Goal: Transaction & Acquisition: Purchase product/service

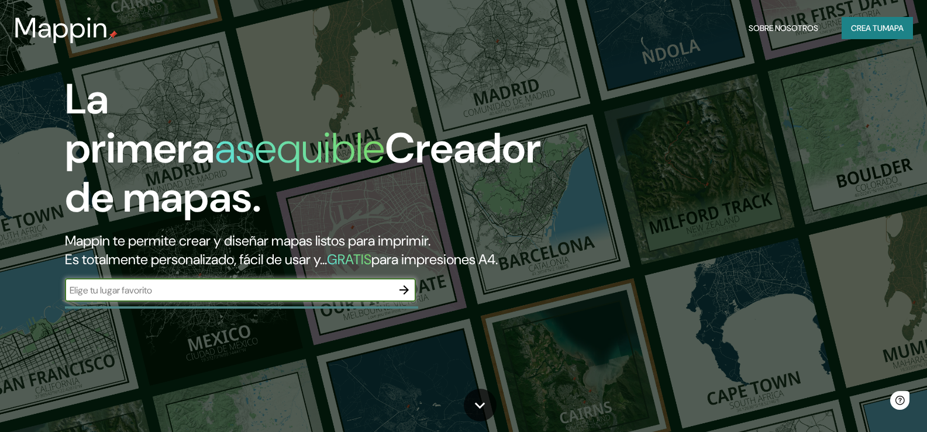
click at [208, 243] on font "Mappin te permite crear y diseñar mapas listos para imprimir." at bounding box center [248, 241] width 366 height 18
click at [165, 297] on input "text" at bounding box center [229, 290] width 328 height 13
type input "geoparque rio coco"
click at [405, 297] on icon "button" at bounding box center [404, 290] width 14 height 14
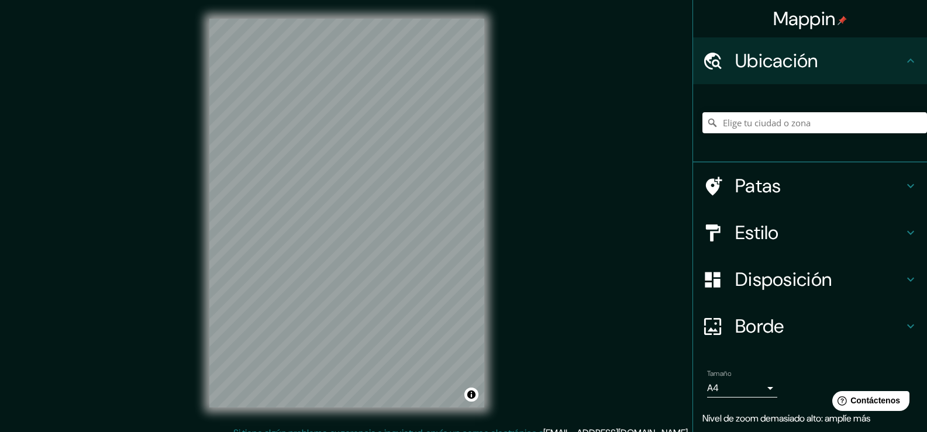
scroll to position [13, 0]
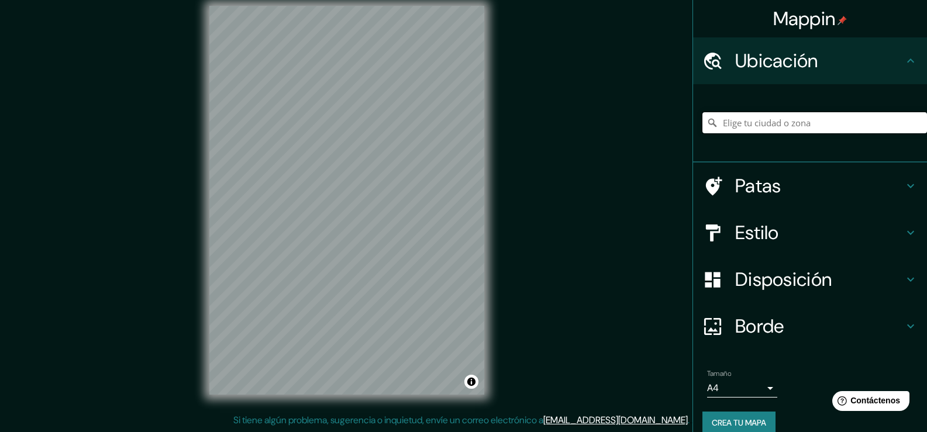
click at [795, 123] on input "Elige tu ciudad o zona" at bounding box center [815, 122] width 225 height 21
click at [793, 125] on input "Elige tu ciudad o zona" at bounding box center [815, 122] width 225 height 21
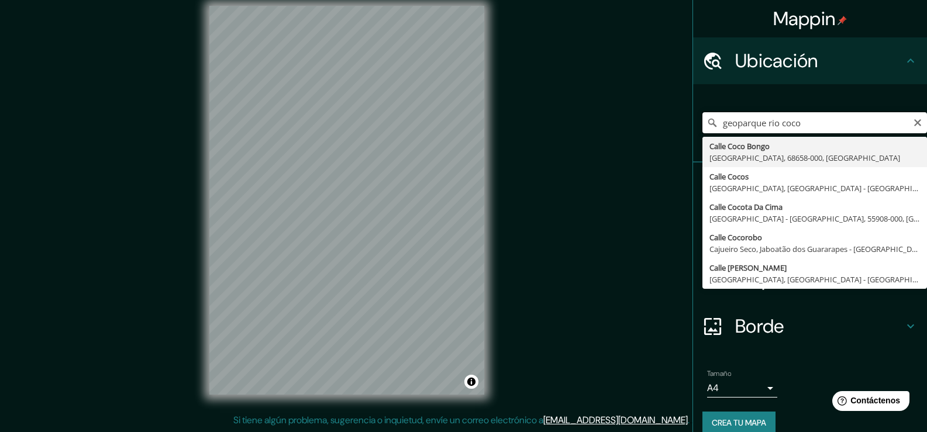
drag, startPoint x: 750, startPoint y: 121, endPoint x: 610, endPoint y: 130, distance: 139.6
click at [613, 128] on div "Mappin Ubicación geoparque rio coco [GEOGRAPHIC_DATA], 68658-000, [GEOGRAPHIC_D…" at bounding box center [463, 209] width 927 height 445
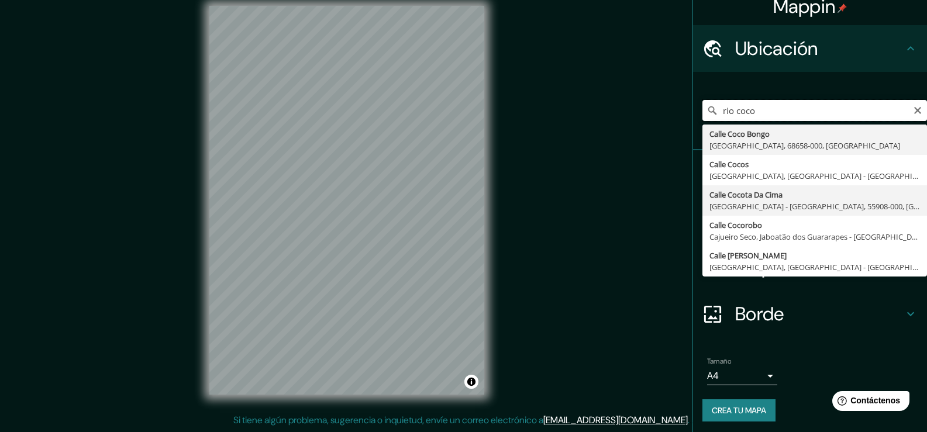
scroll to position [16, 0]
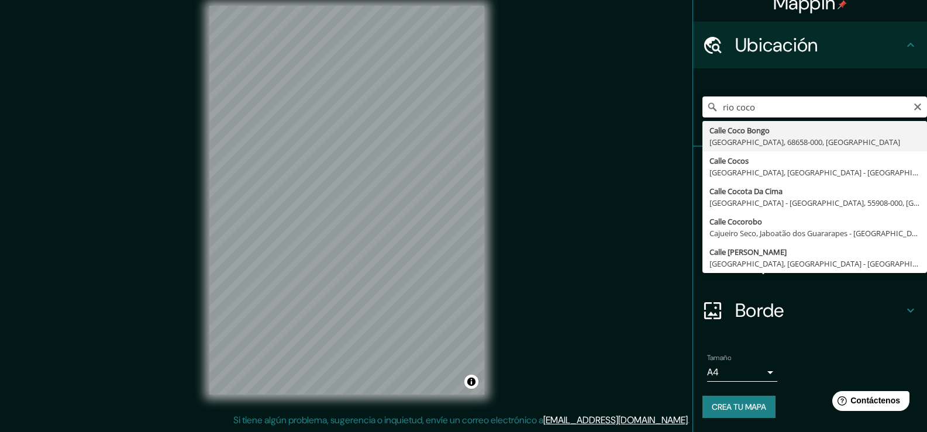
click at [774, 107] on input "rio coco" at bounding box center [815, 107] width 225 height 21
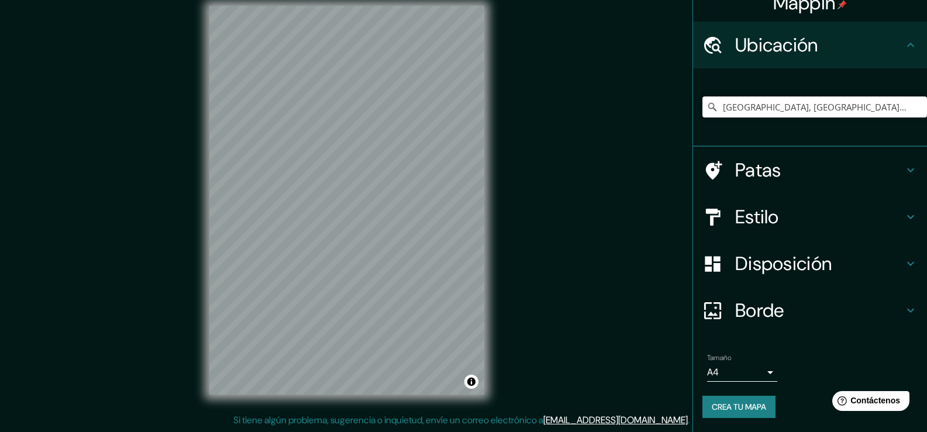
type input "[GEOGRAPHIC_DATA], [GEOGRAPHIC_DATA], [GEOGRAPHIC_DATA]"
click at [900, 198] on div "Estilo" at bounding box center [810, 217] width 234 height 47
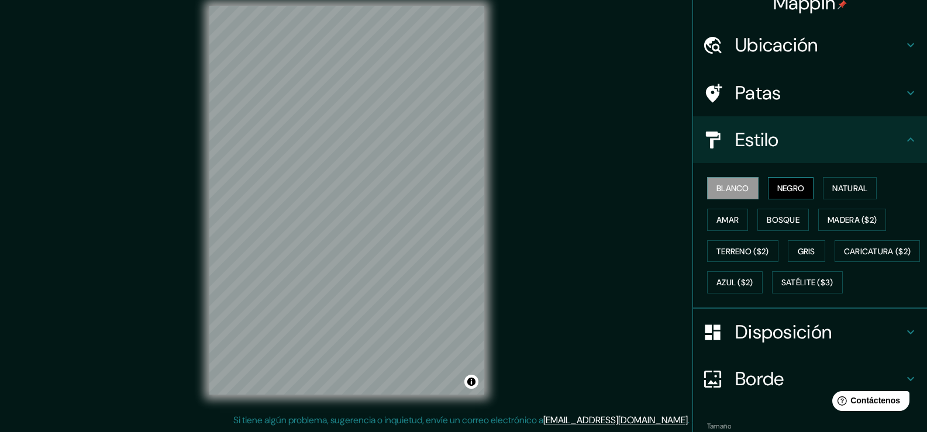
click at [800, 190] on button "Negro" at bounding box center [791, 188] width 46 height 22
click at [731, 185] on font "Blanco" at bounding box center [733, 188] width 33 height 11
click at [838, 190] on font "Natural" at bounding box center [850, 188] width 35 height 11
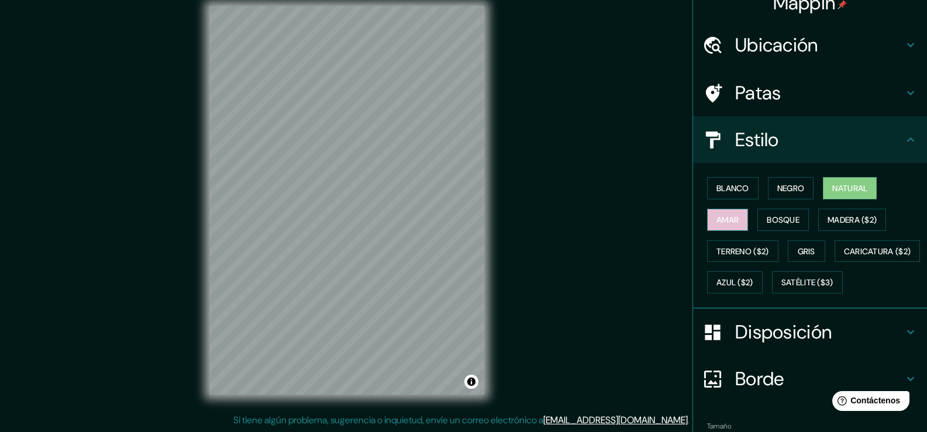
click at [717, 222] on font "Amar" at bounding box center [728, 220] width 22 height 11
click at [787, 223] on font "Bosque" at bounding box center [783, 220] width 33 height 11
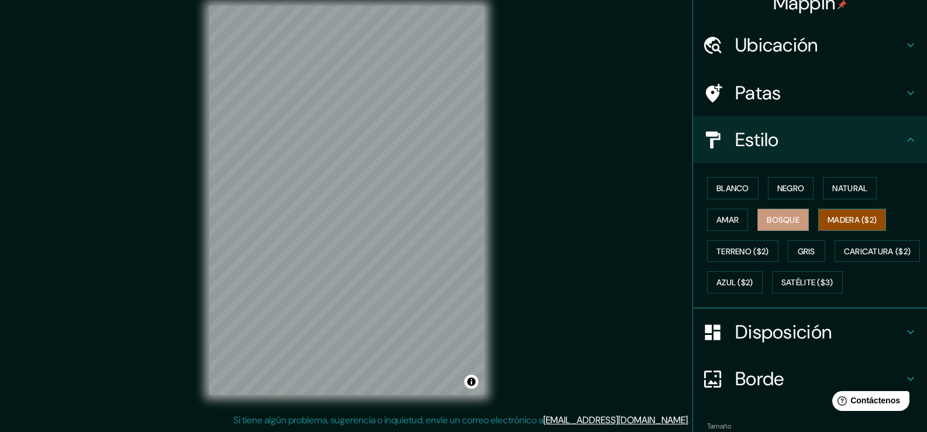
click at [839, 223] on font "Madera ($2)" at bounding box center [852, 220] width 49 height 11
click at [728, 249] on font "Terreno ($2)" at bounding box center [743, 251] width 53 height 11
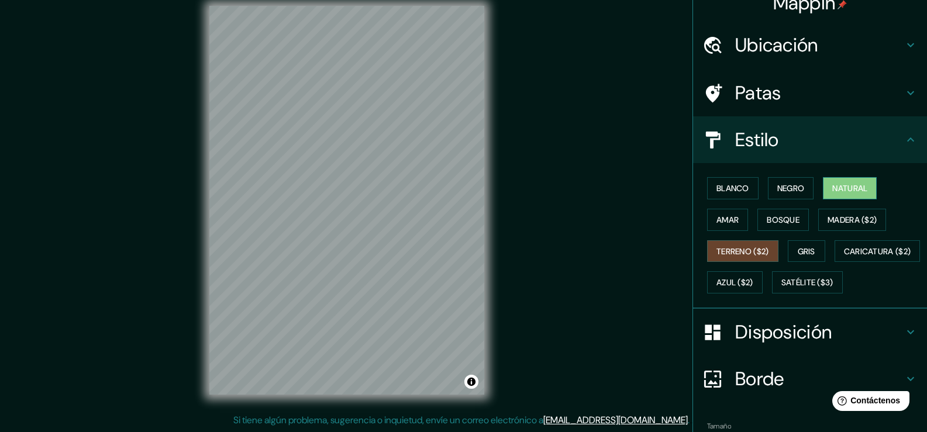
click at [835, 194] on font "Natural" at bounding box center [850, 188] width 35 height 15
click at [778, 191] on font "Negro" at bounding box center [792, 188] width 28 height 11
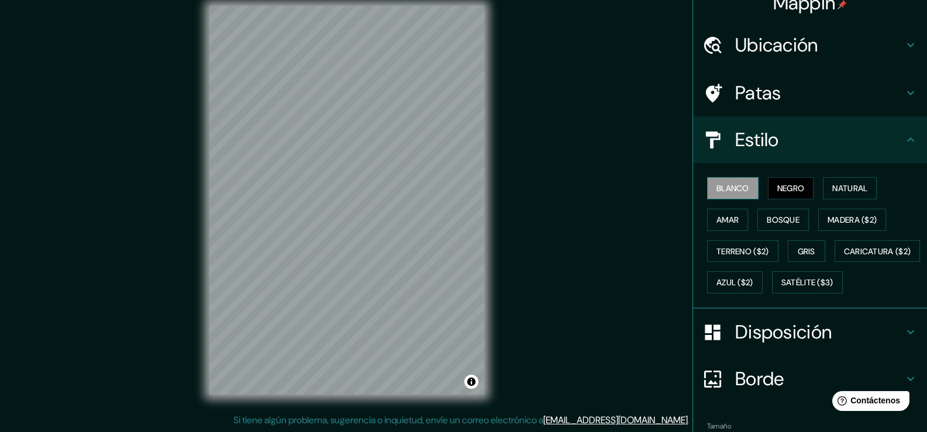
click at [719, 191] on font "Blanco" at bounding box center [733, 188] width 33 height 11
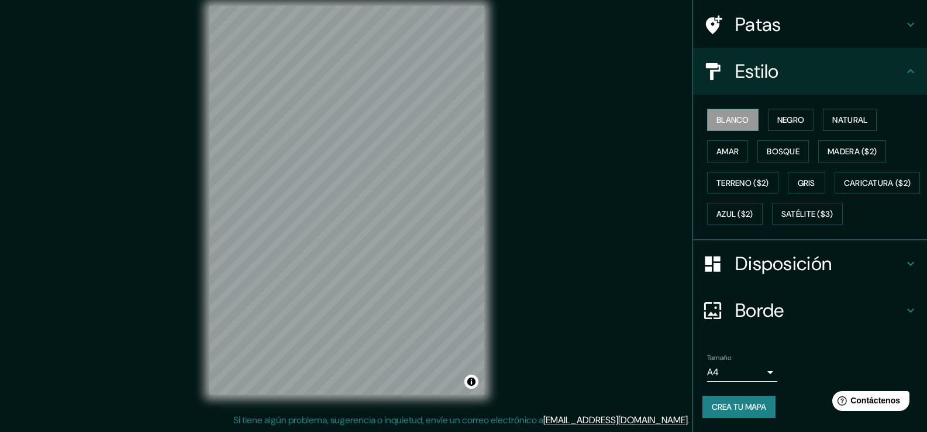
scroll to position [115, 0]
click at [821, 278] on div "Disposición" at bounding box center [810, 263] width 234 height 47
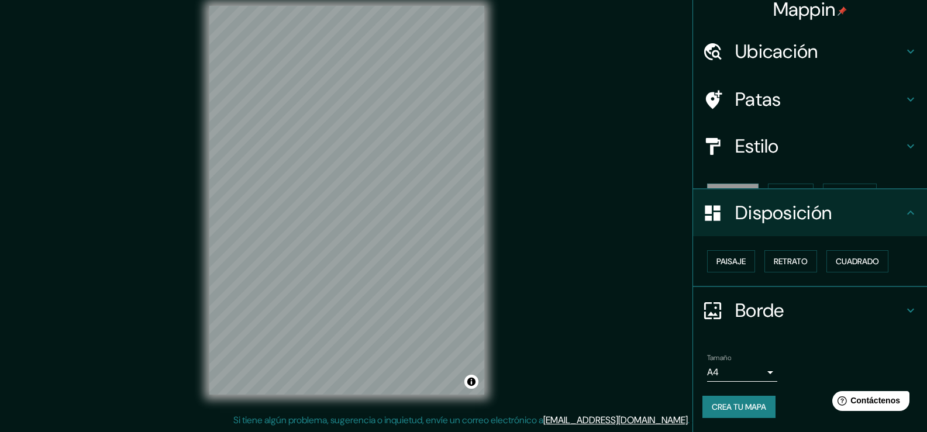
scroll to position [0, 0]
